Goal: Transaction & Acquisition: Purchase product/service

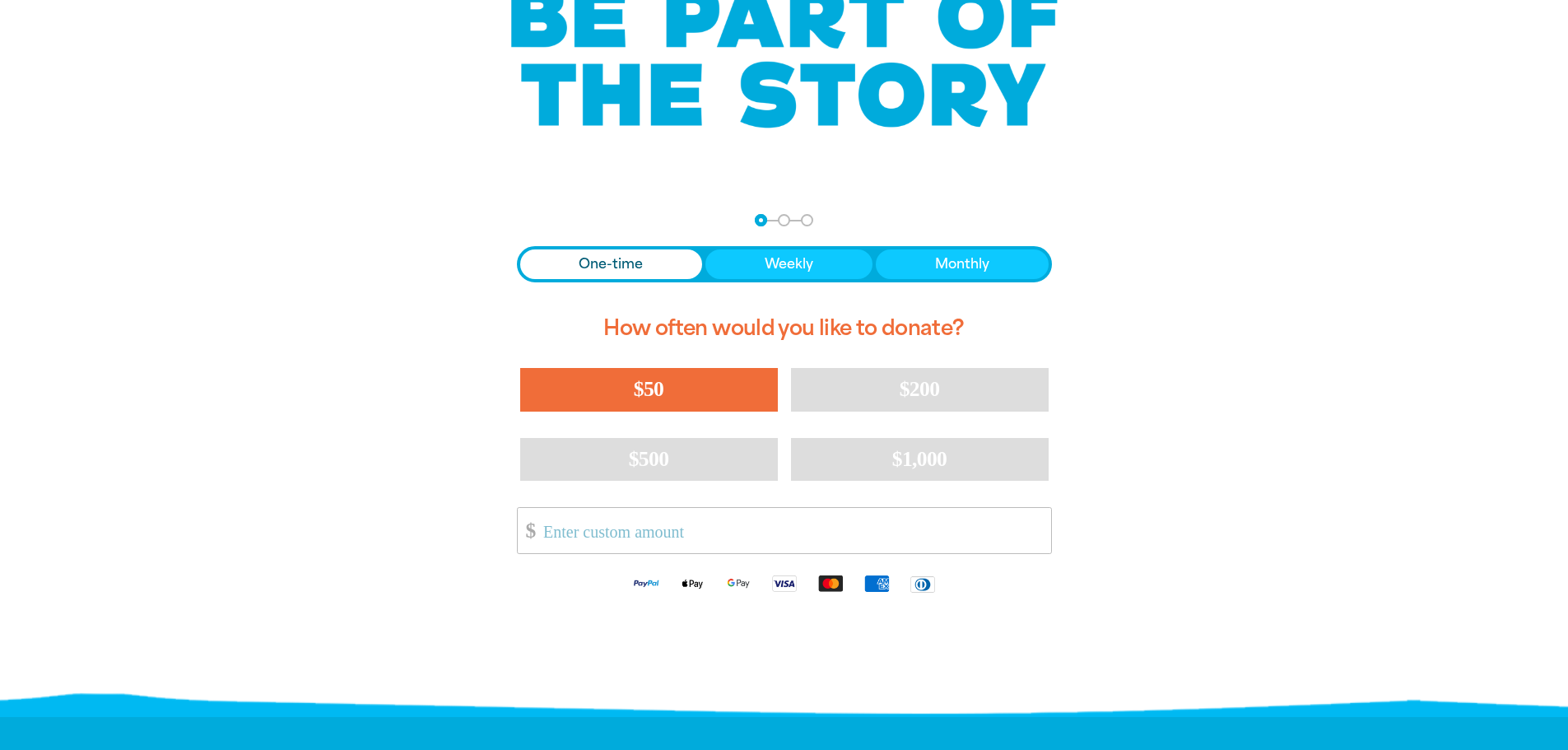
click at [637, 382] on span "$50" at bounding box center [648, 389] width 30 height 24
select select "AU"
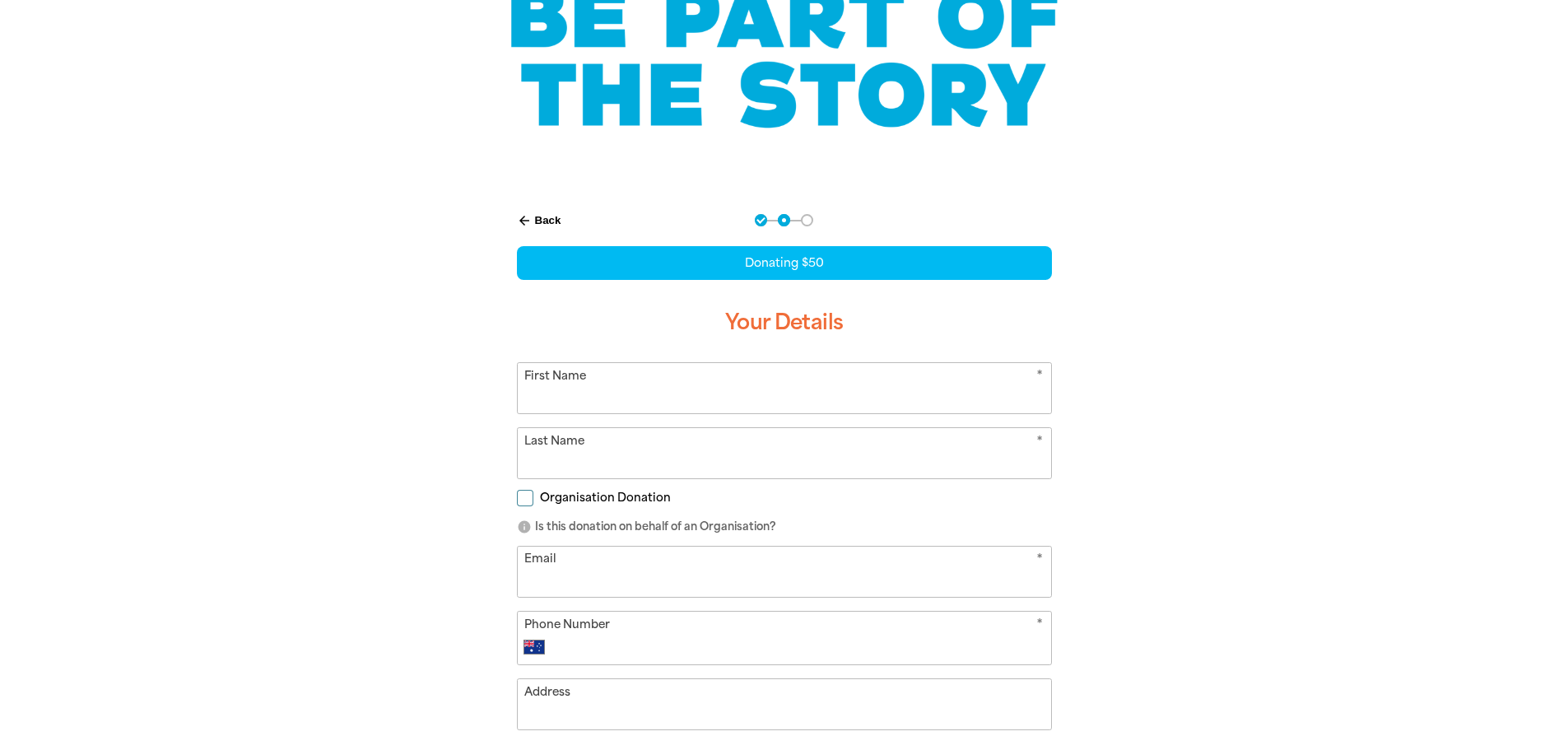
click at [625, 390] on input "First Name" at bounding box center [784, 387] width 533 height 50
type input "[PERSON_NAME]"
click at [610, 455] on input "Last Name" at bounding box center [784, 453] width 533 height 50
type input "[PERSON_NAME]"
click at [1181, 483] on div "arrow_back Back Step 1 Step 2 Step 3 Donating $50 Your Details * First Name [PE…" at bounding box center [784, 575] width 987 height 765
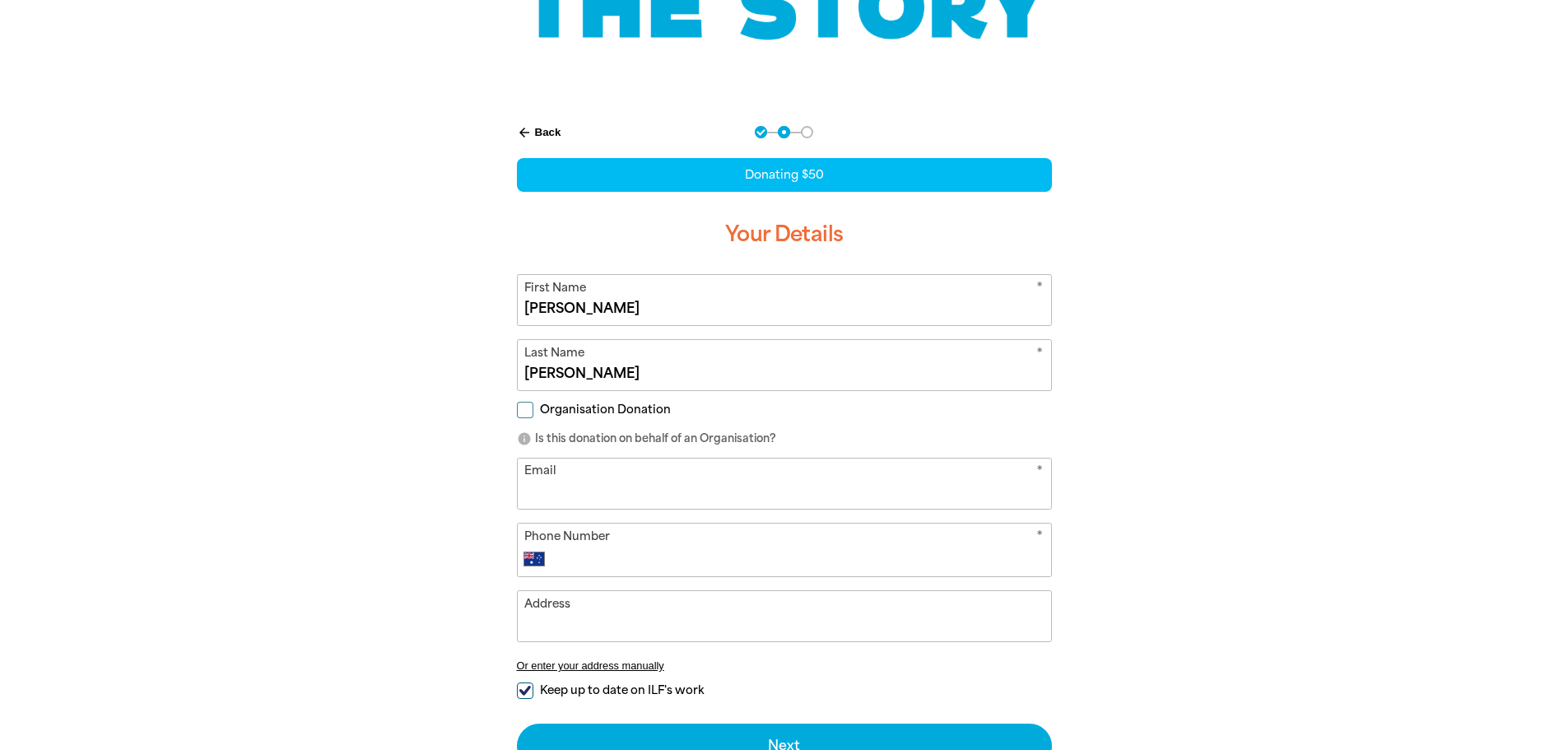
scroll to position [83, 0]
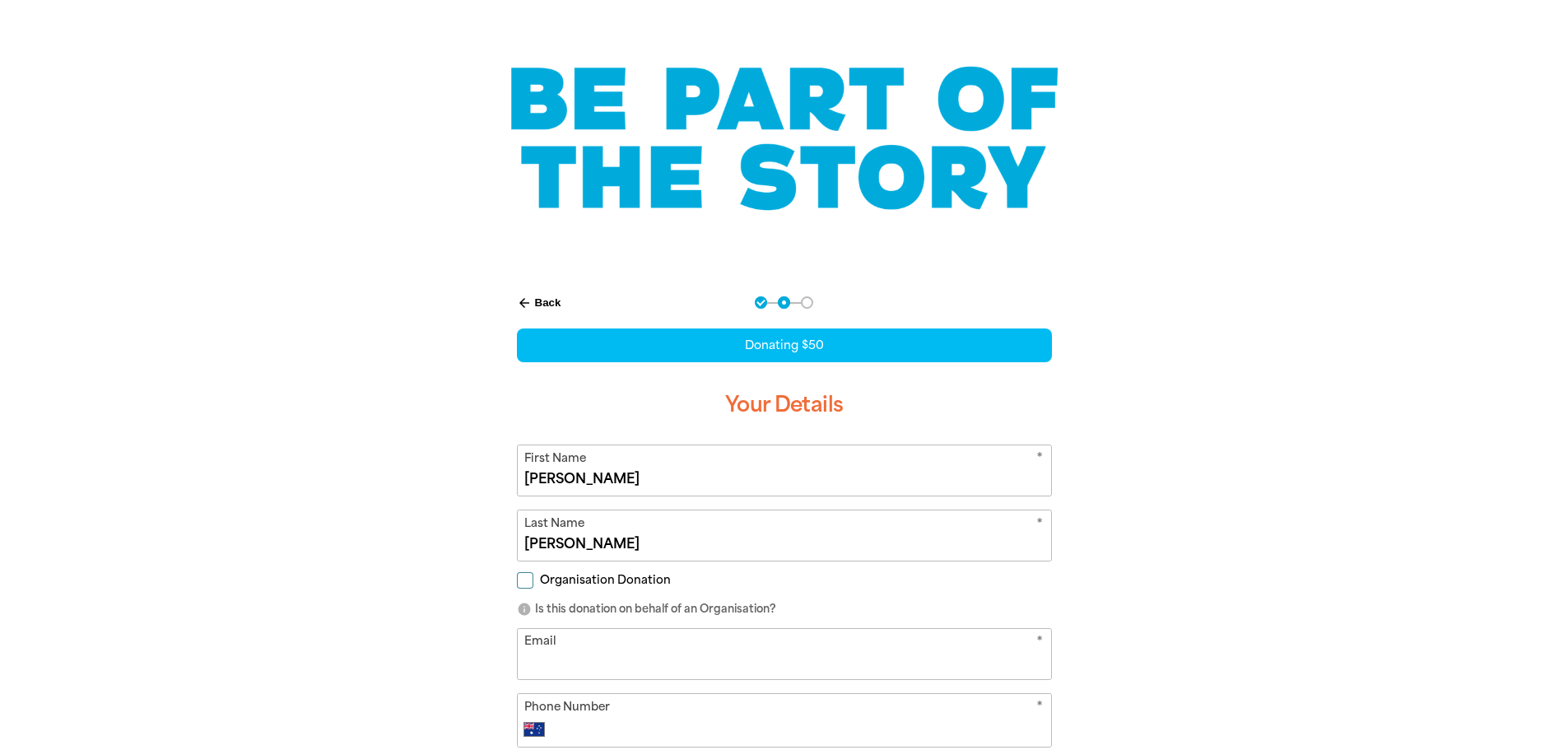
click at [553, 302] on button "arrow_back Back" at bounding box center [539, 302] width 58 height 28
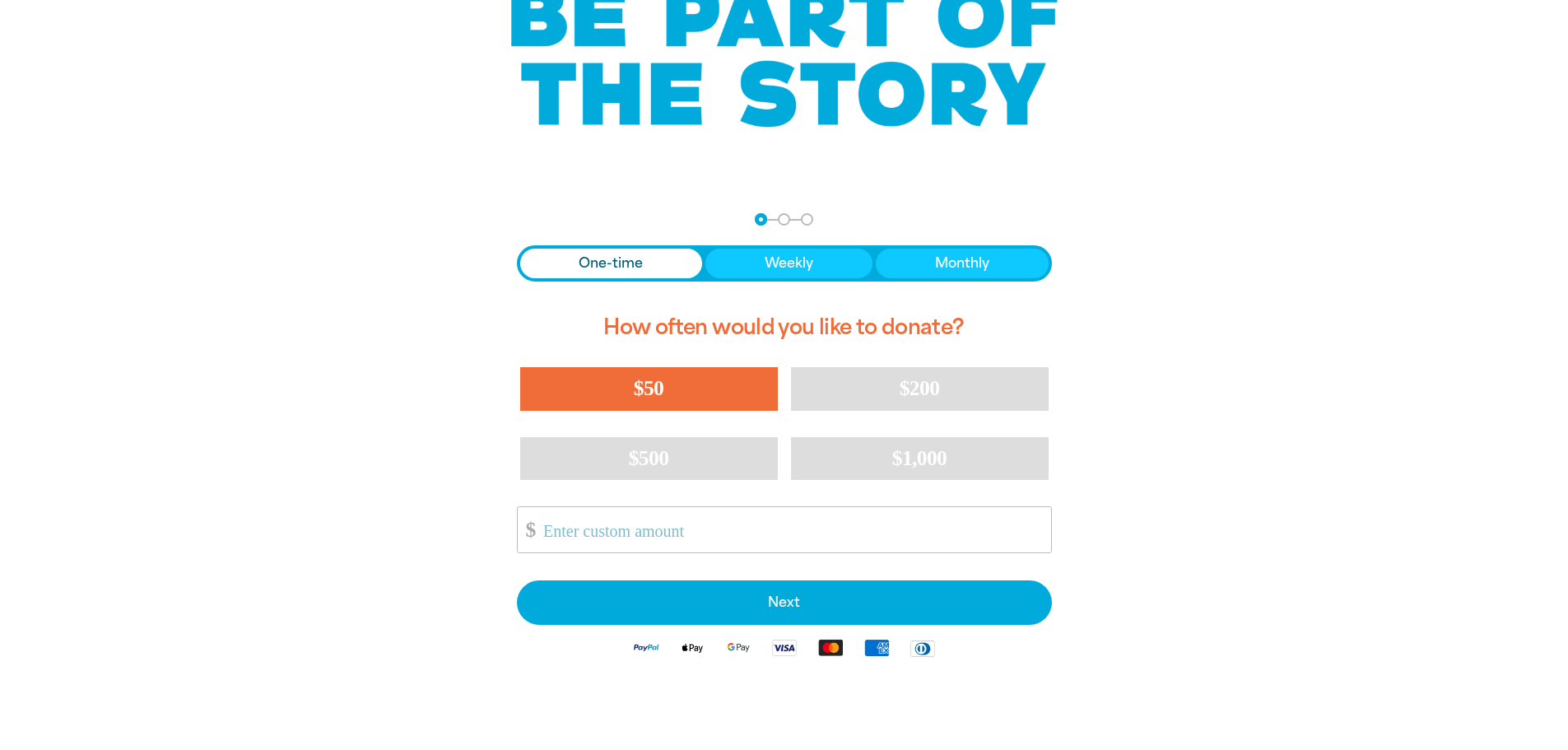
scroll to position [325, 0]
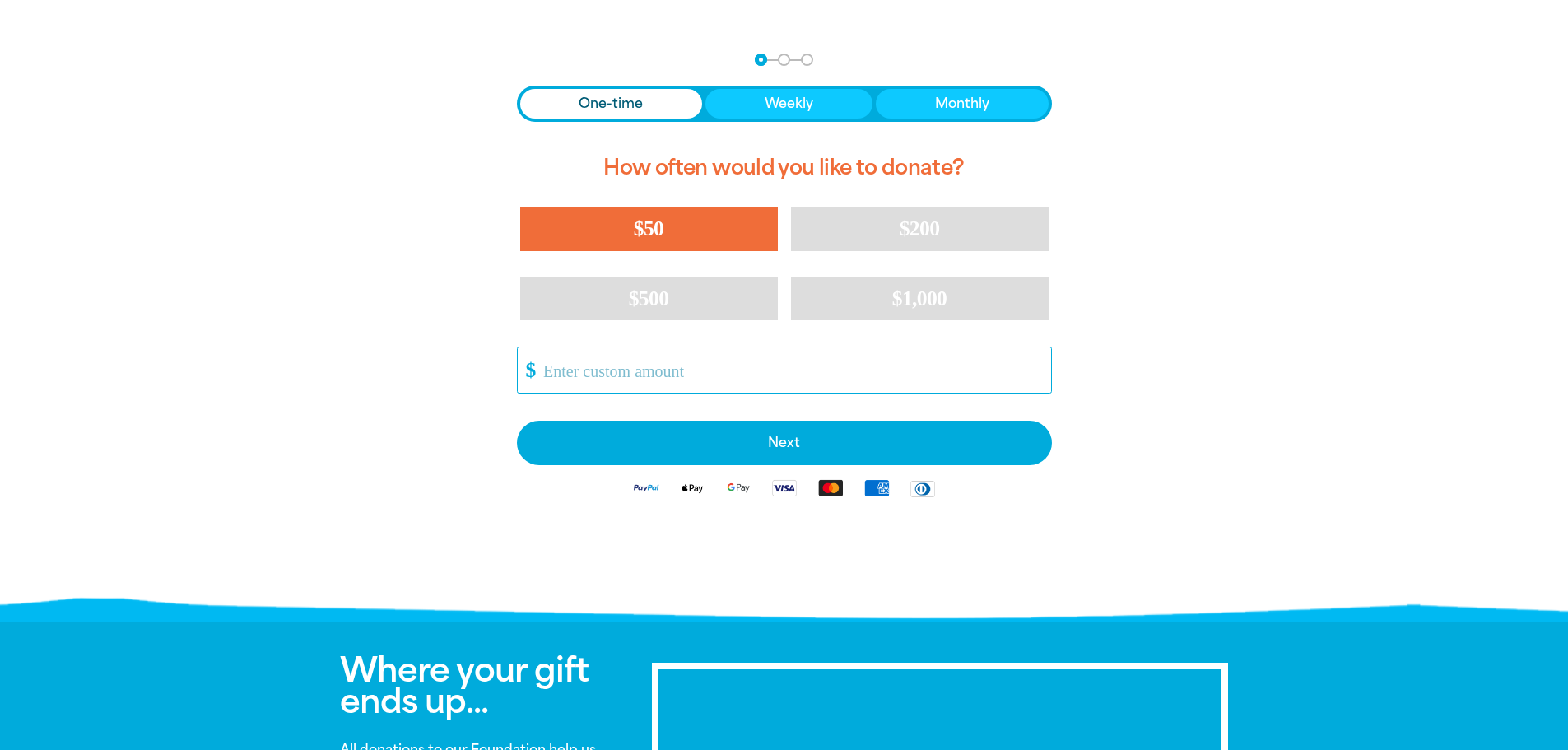
click at [632, 371] on input "Other Amount" at bounding box center [790, 369] width 518 height 45
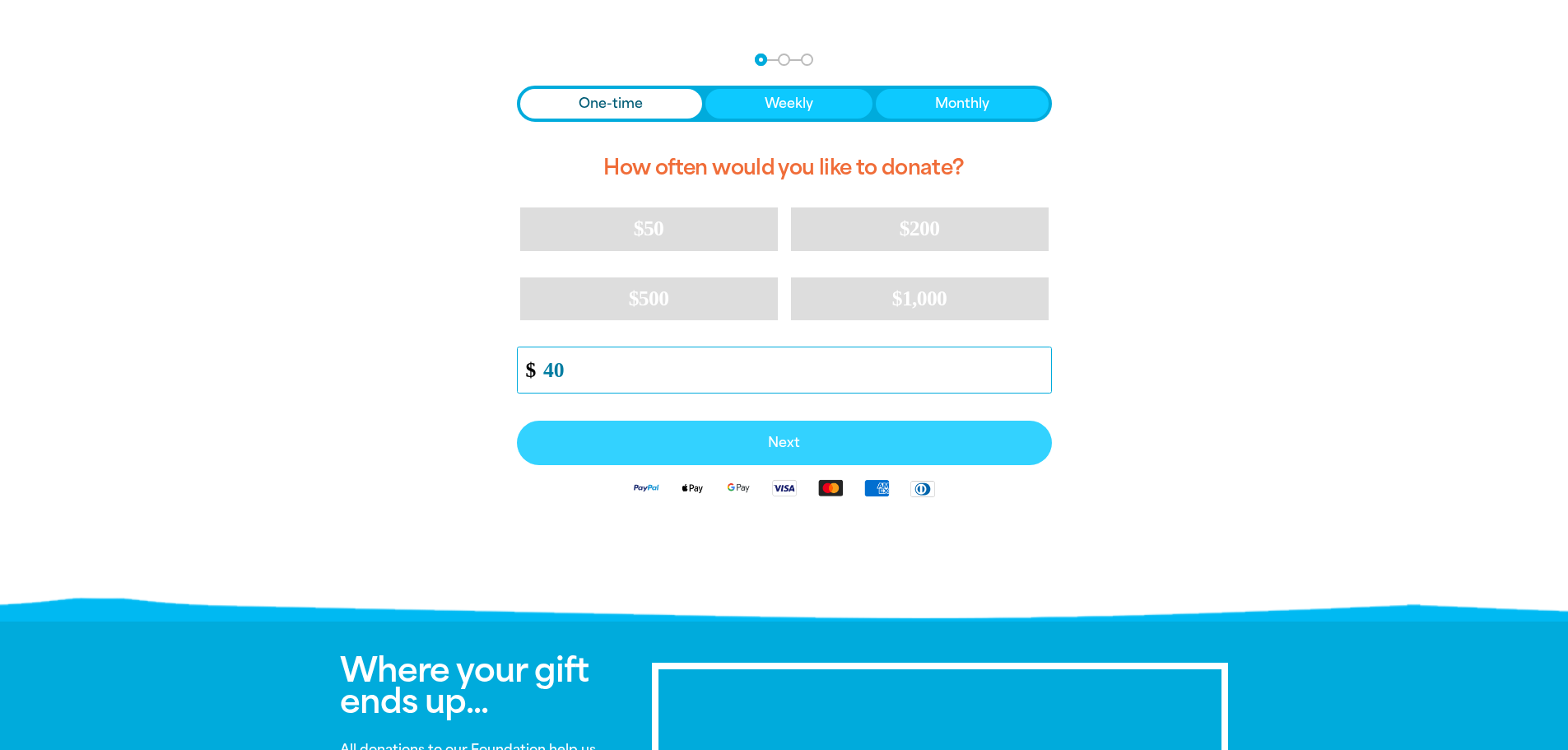
type input "40"
click at [778, 437] on span "Next" at bounding box center [784, 442] width 499 height 13
select select "AU"
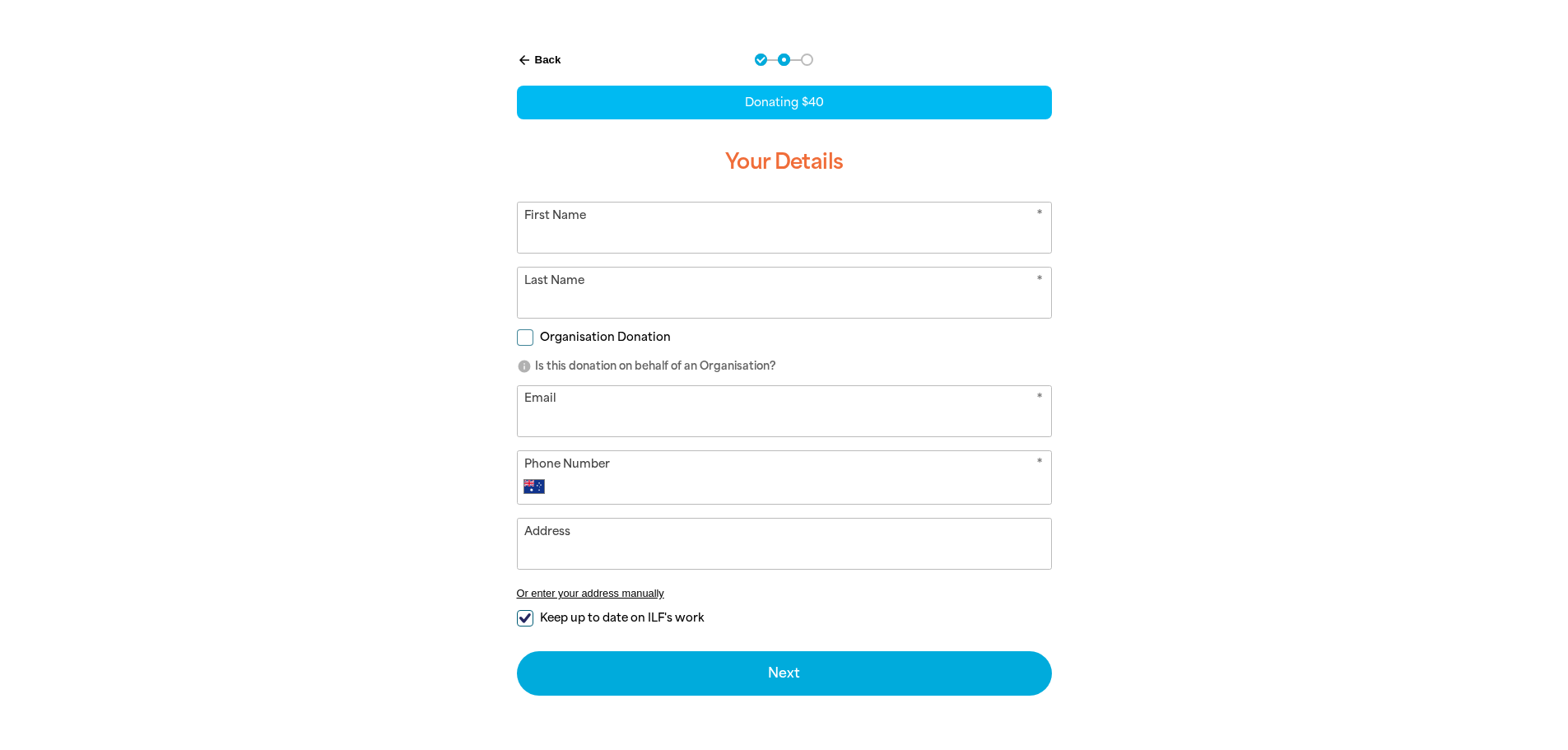
click at [590, 238] on input "First Name" at bounding box center [784, 227] width 533 height 50
type input "[PERSON_NAME]"
click at [586, 297] on input "Last Name" at bounding box center [784, 292] width 533 height 50
type input "[PERSON_NAME]"
click at [597, 398] on input "Email" at bounding box center [784, 410] width 533 height 50
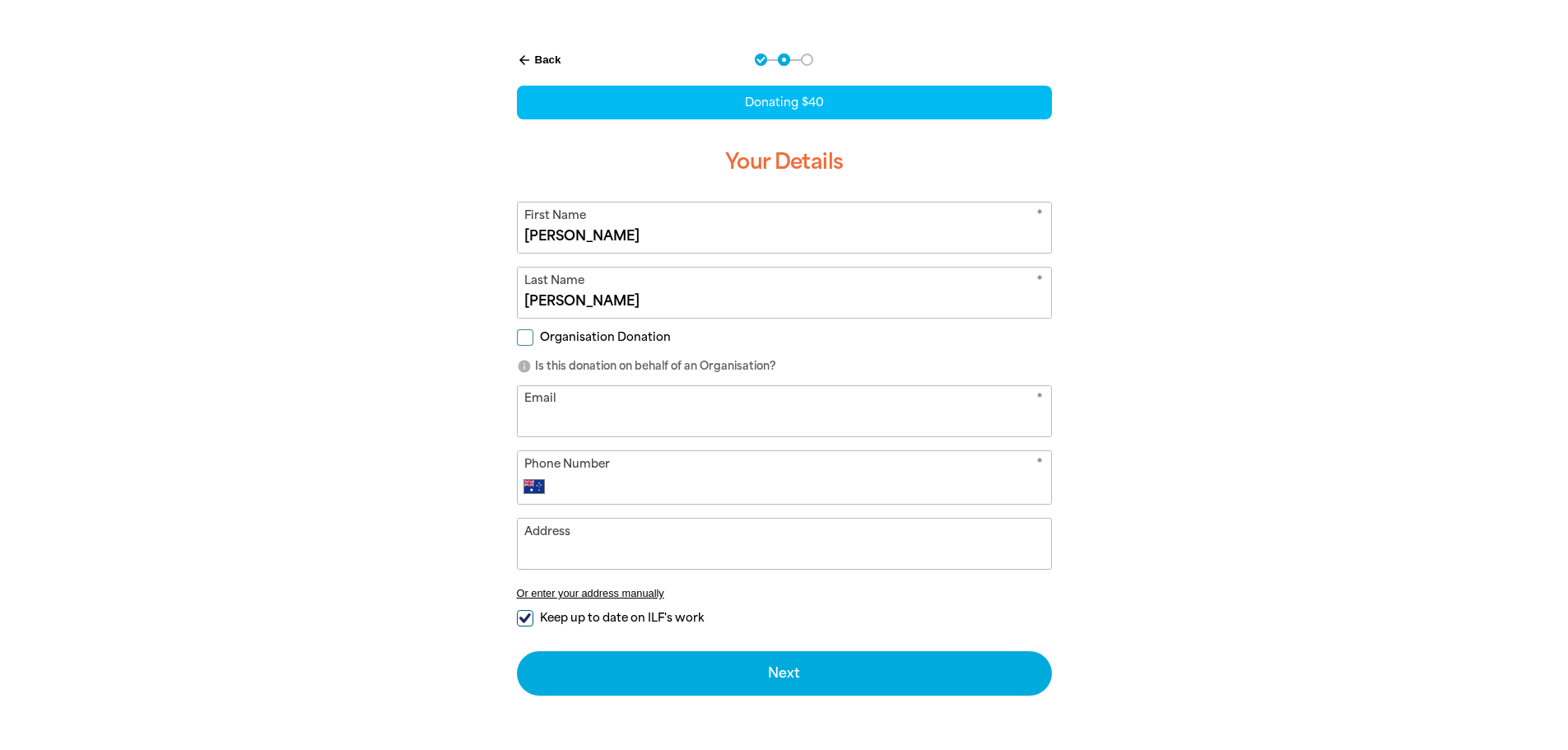
type input "[PERSON_NAME][EMAIL_ADDRESS][PERSON_NAME][DOMAIN_NAME]"
click at [653, 493] on input "Phone Number" at bounding box center [799, 486] width 486 height 20
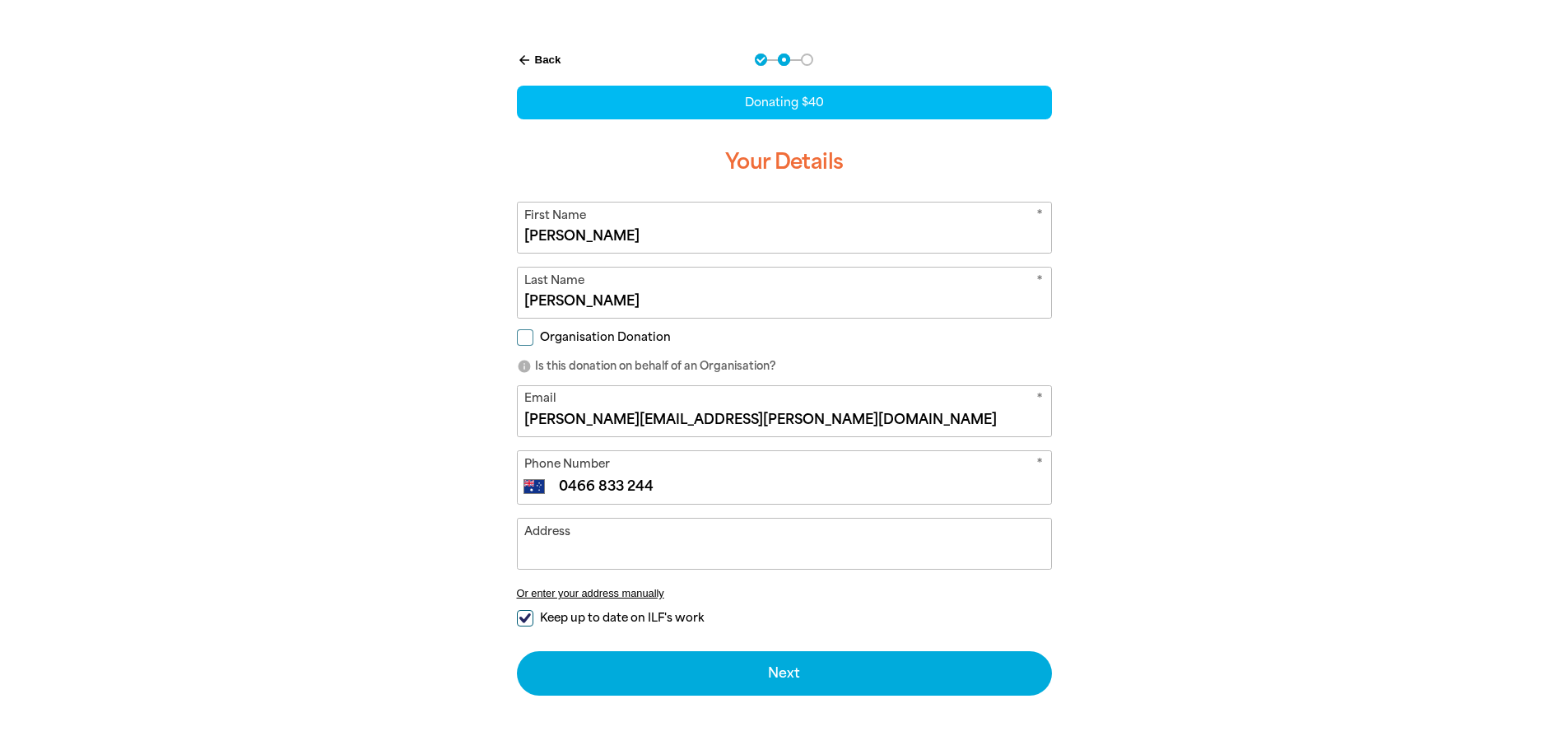
type input "0466 833 244"
click at [629, 551] on input "Address" at bounding box center [784, 543] width 533 height 50
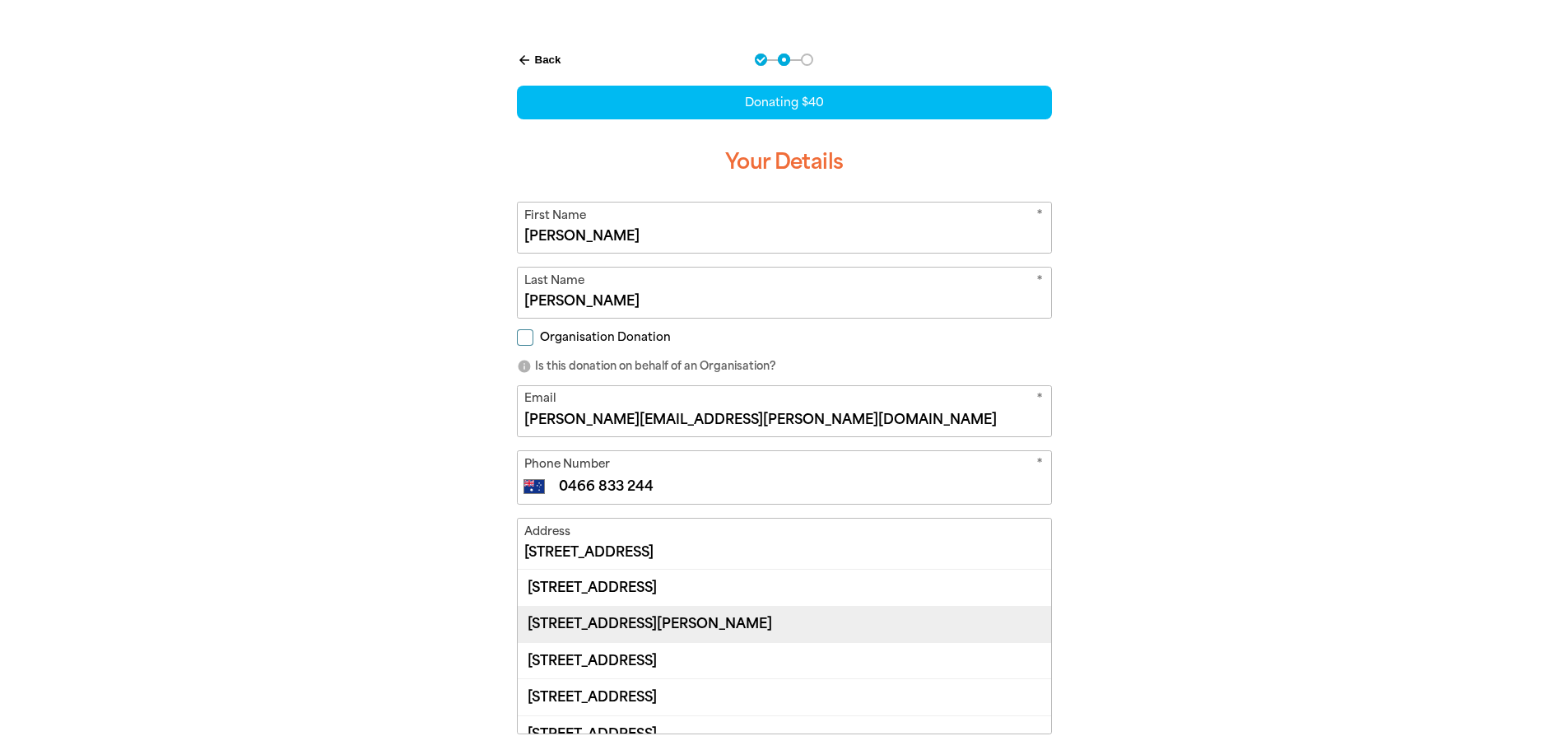
click at [741, 625] on div "[STREET_ADDRESS][PERSON_NAME]" at bounding box center [784, 623] width 533 height 37
type input "[STREET_ADDRESS][PERSON_NAME]"
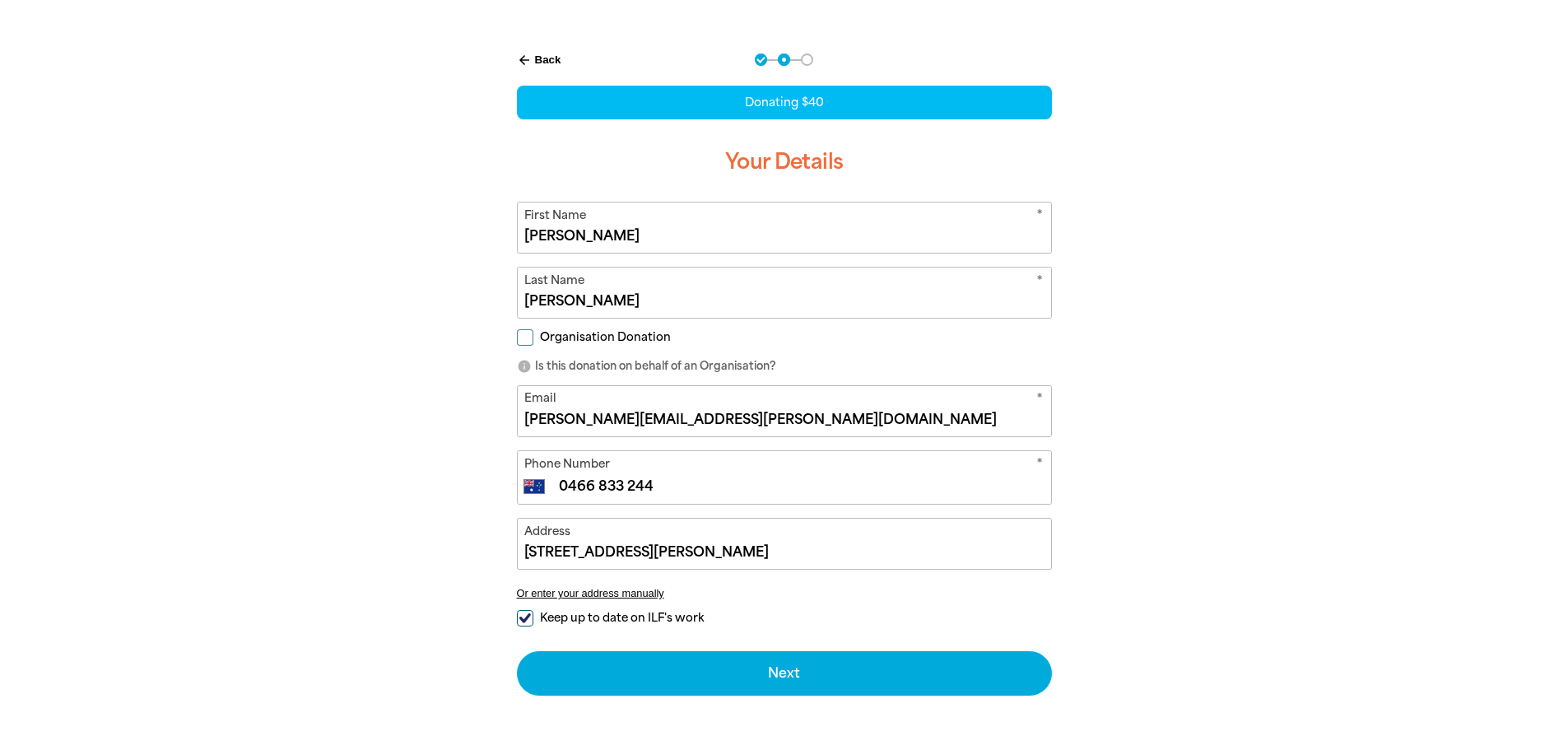
drag, startPoint x: 518, startPoint y: 620, endPoint x: 570, endPoint y: 624, distance: 52.2
click at [518, 620] on input "Keep up to date on ILF's work" at bounding box center [524, 617] width 16 height 16
checkbox input "false"
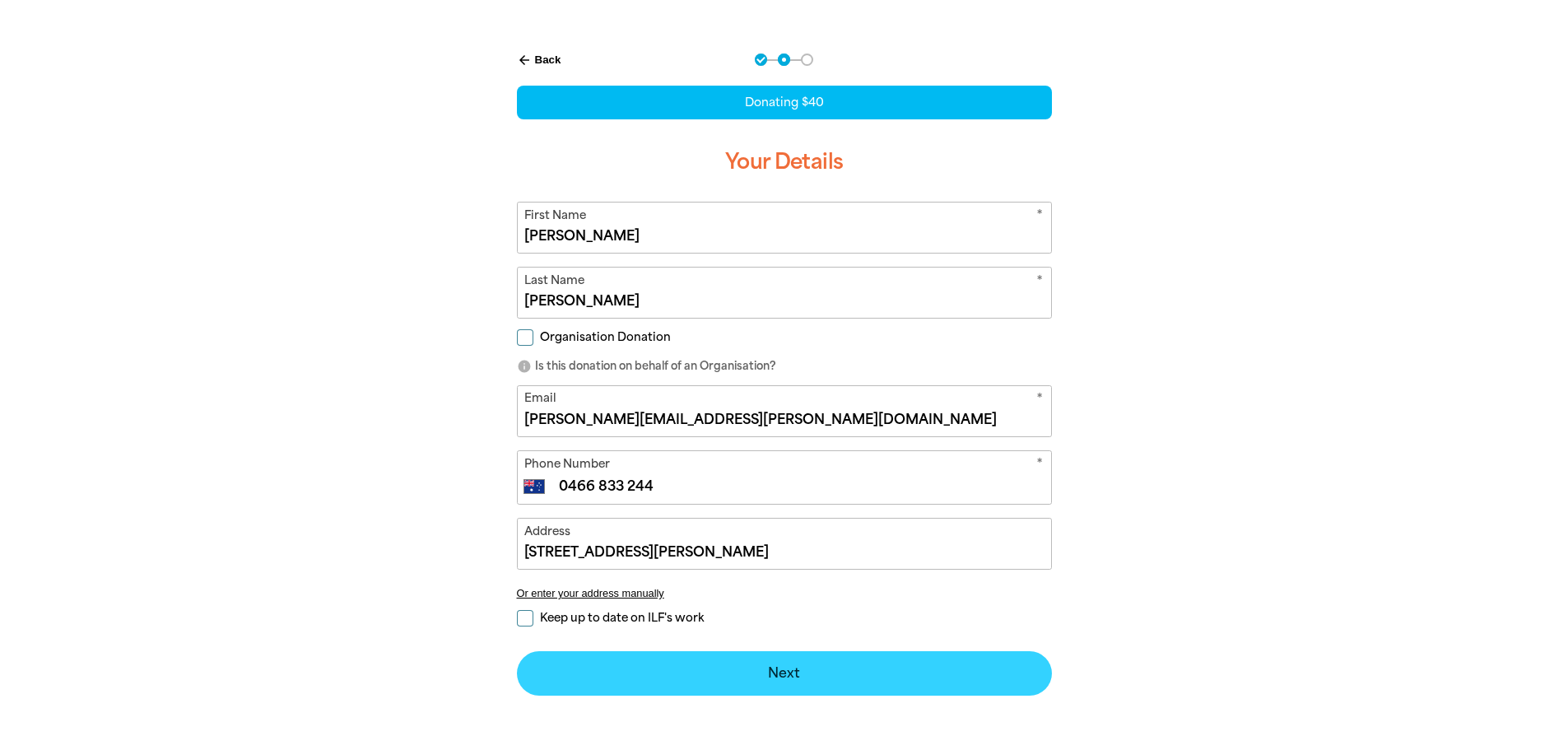
click at [819, 673] on button "Next chevron_right" at bounding box center [784, 673] width 535 height 44
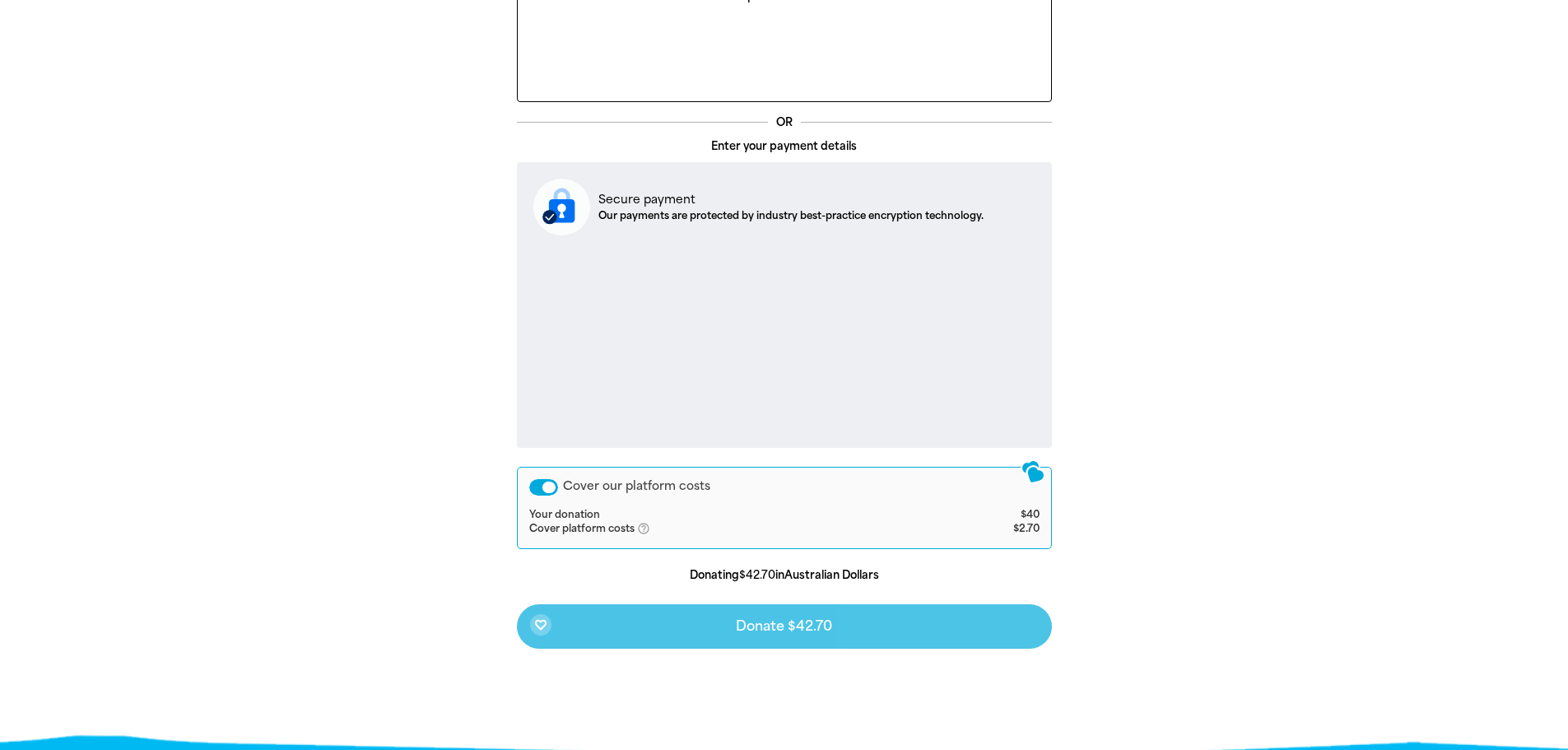
scroll to position [490, 0]
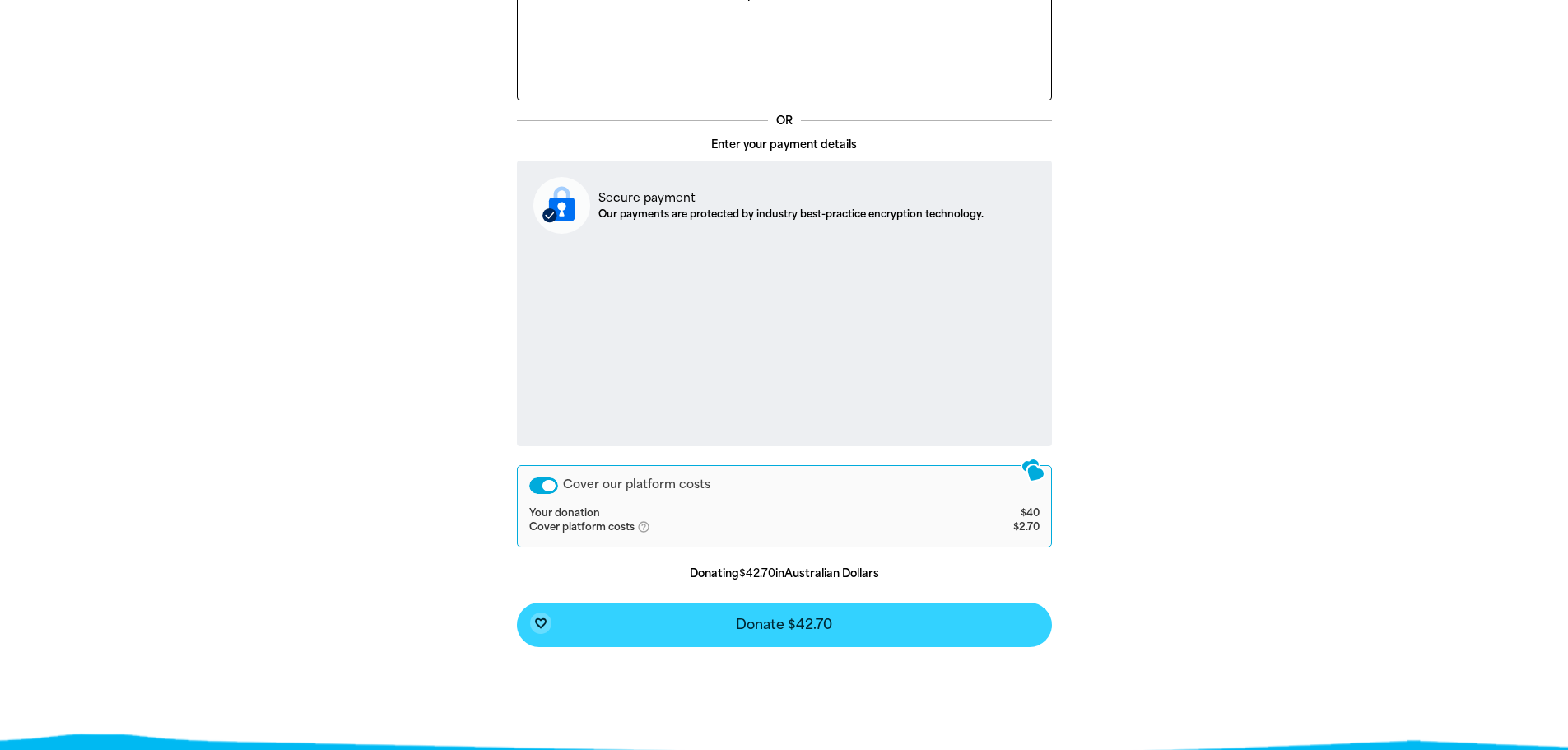
click at [813, 629] on span "Donate $42.70" at bounding box center [783, 624] width 96 height 13
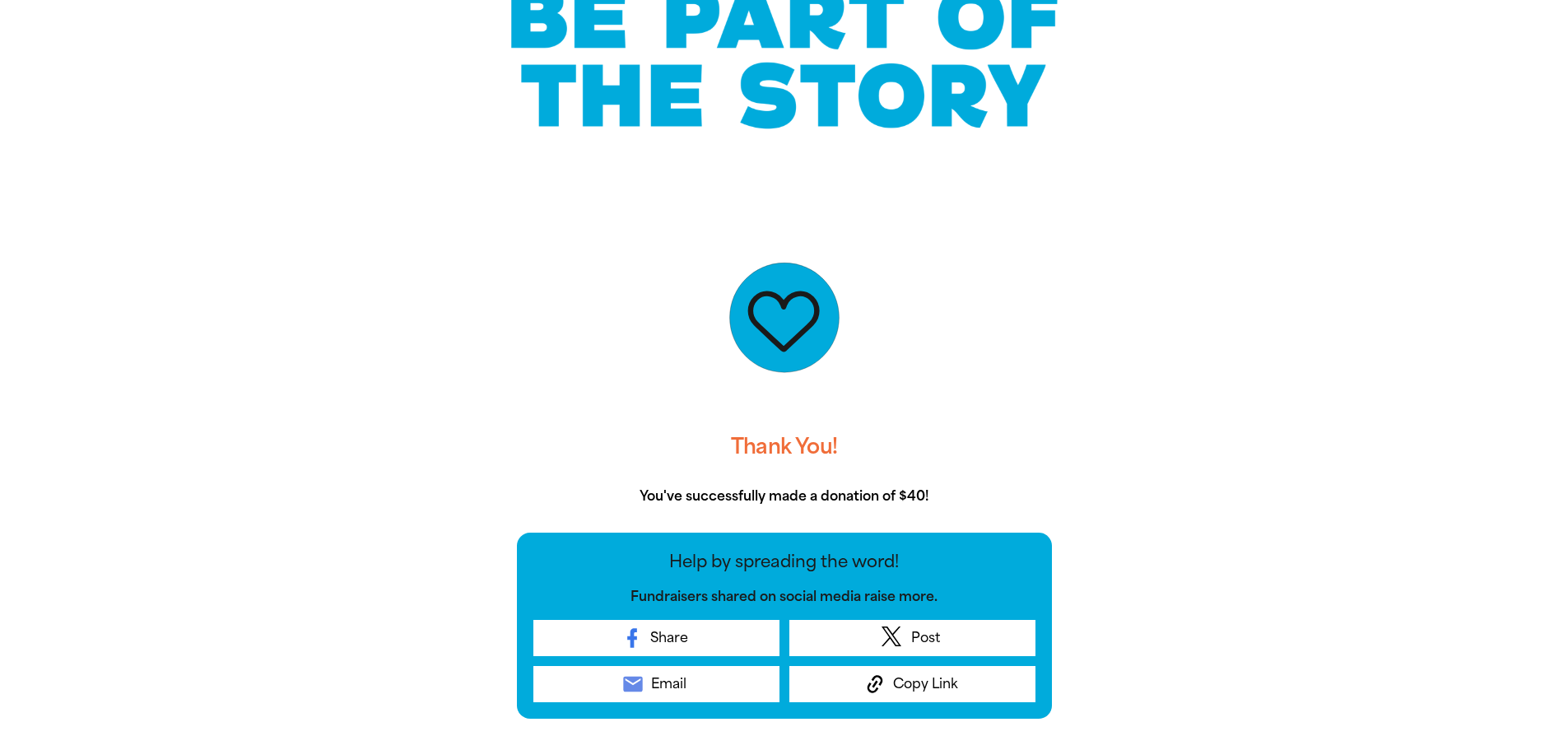
scroll to position [0, 0]
